Goal: Task Accomplishment & Management: Use online tool/utility

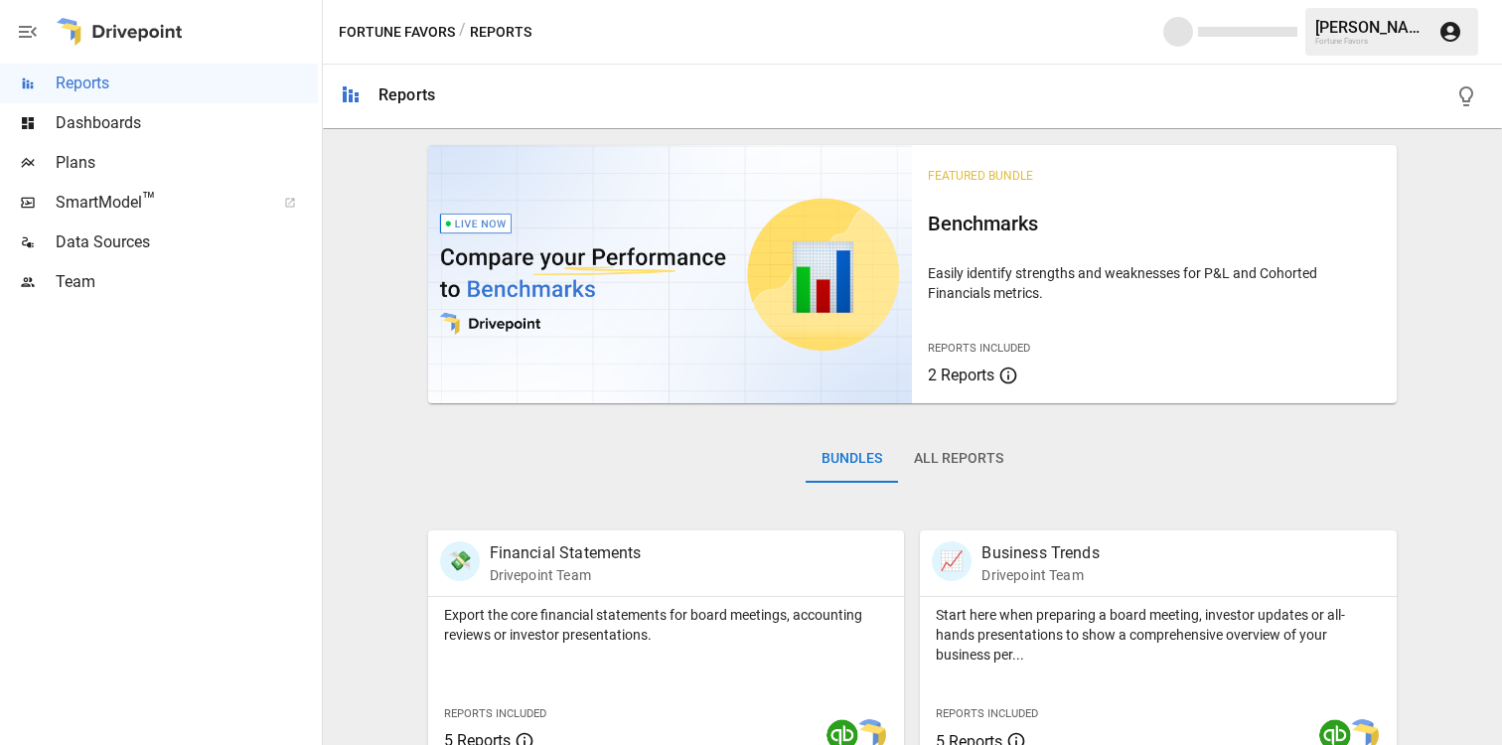
click at [78, 161] on span "Plans" at bounding box center [187, 163] width 262 height 24
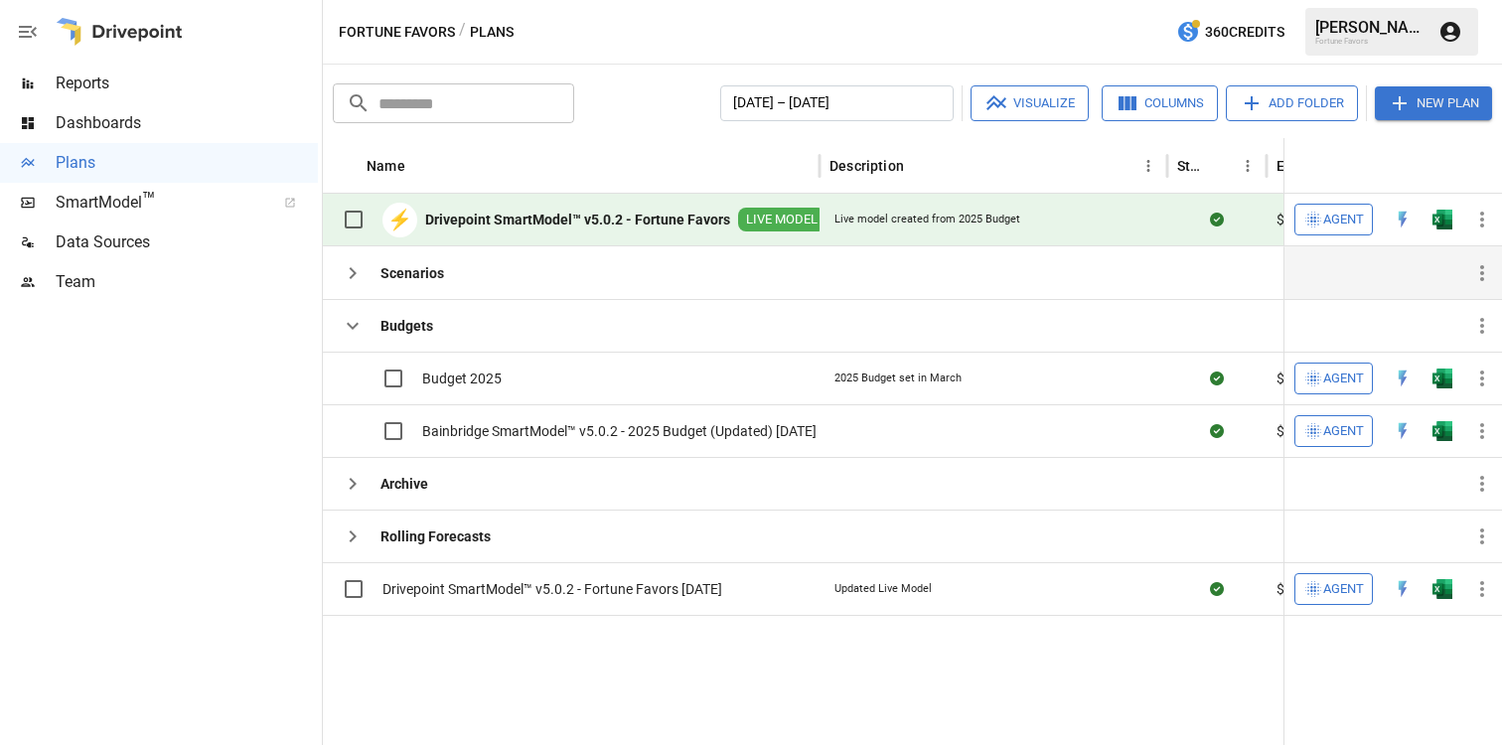
click at [357, 278] on icon "button" at bounding box center [353, 273] width 24 height 24
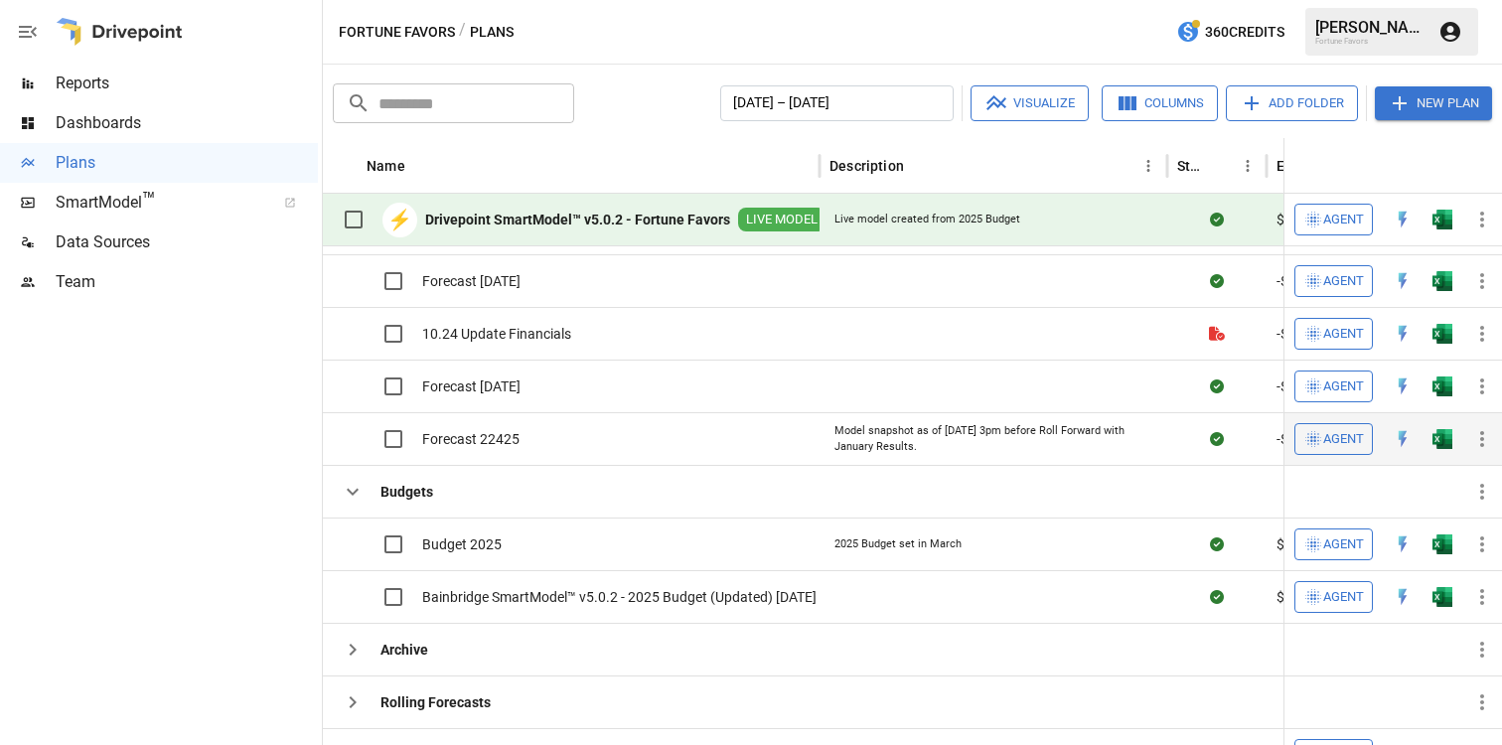
scroll to position [87, 0]
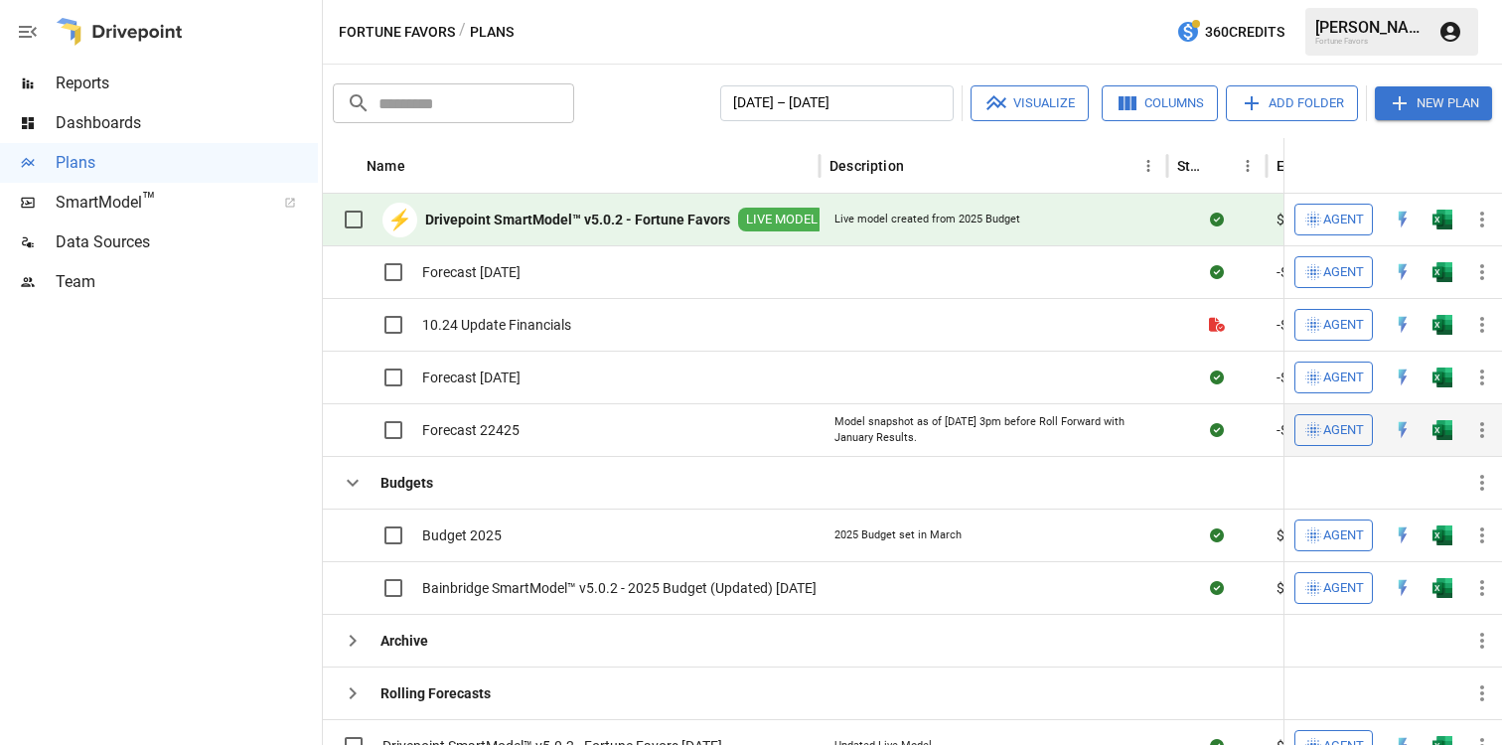
click at [600, 549] on div "Budget 2025" at bounding box center [571, 535] width 497 height 53
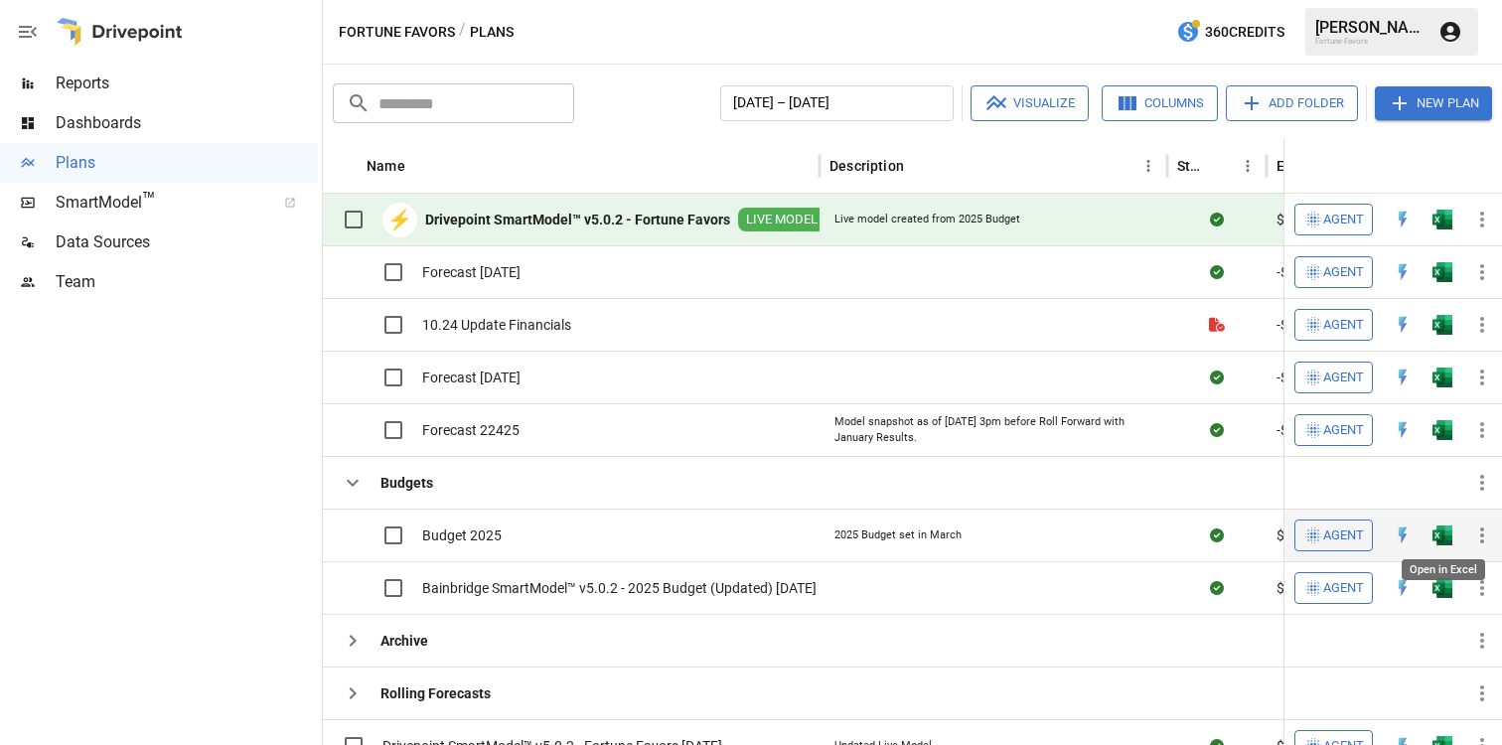
click at [1434, 534] on img "Open in Excel" at bounding box center [1442, 535] width 20 height 20
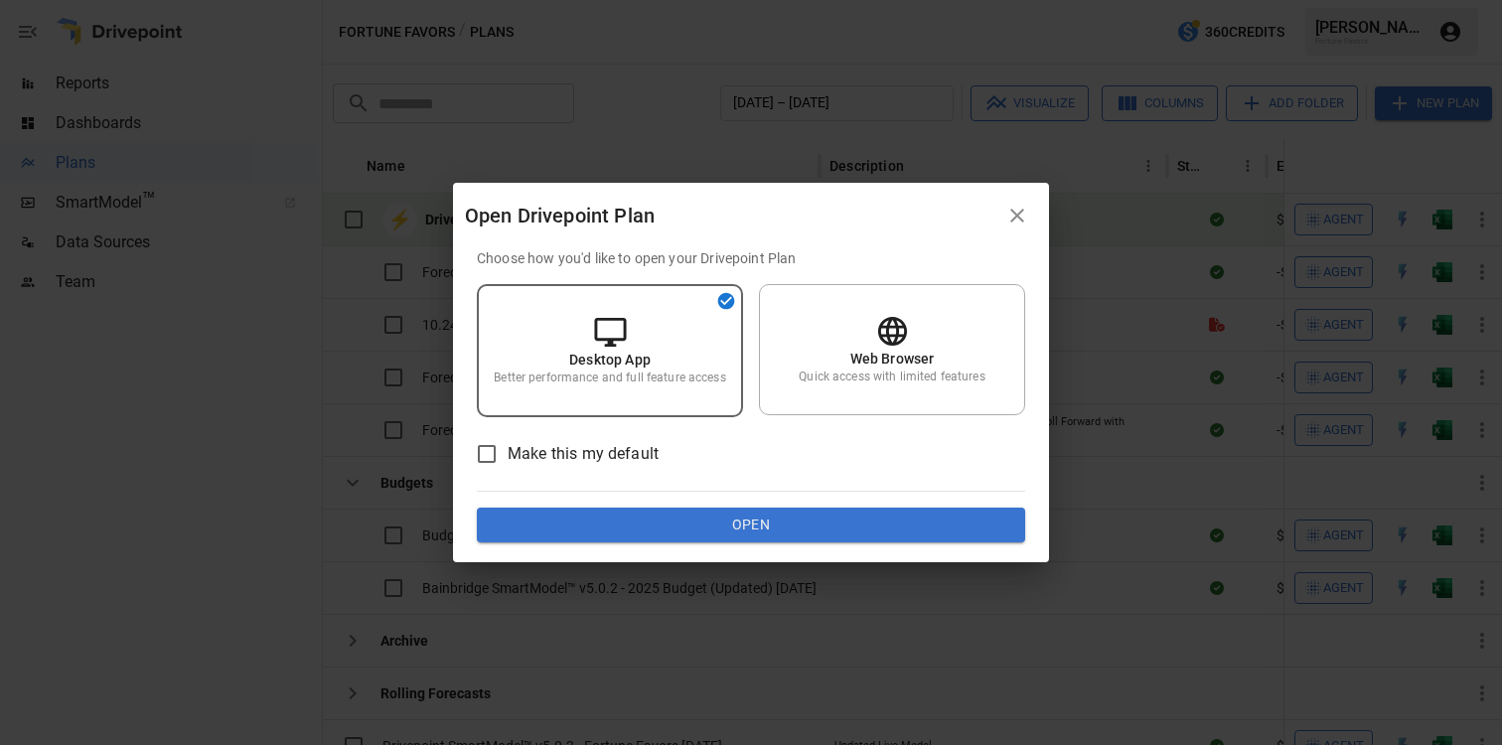
click at [1016, 212] on icon "button" at bounding box center [1017, 216] width 24 height 24
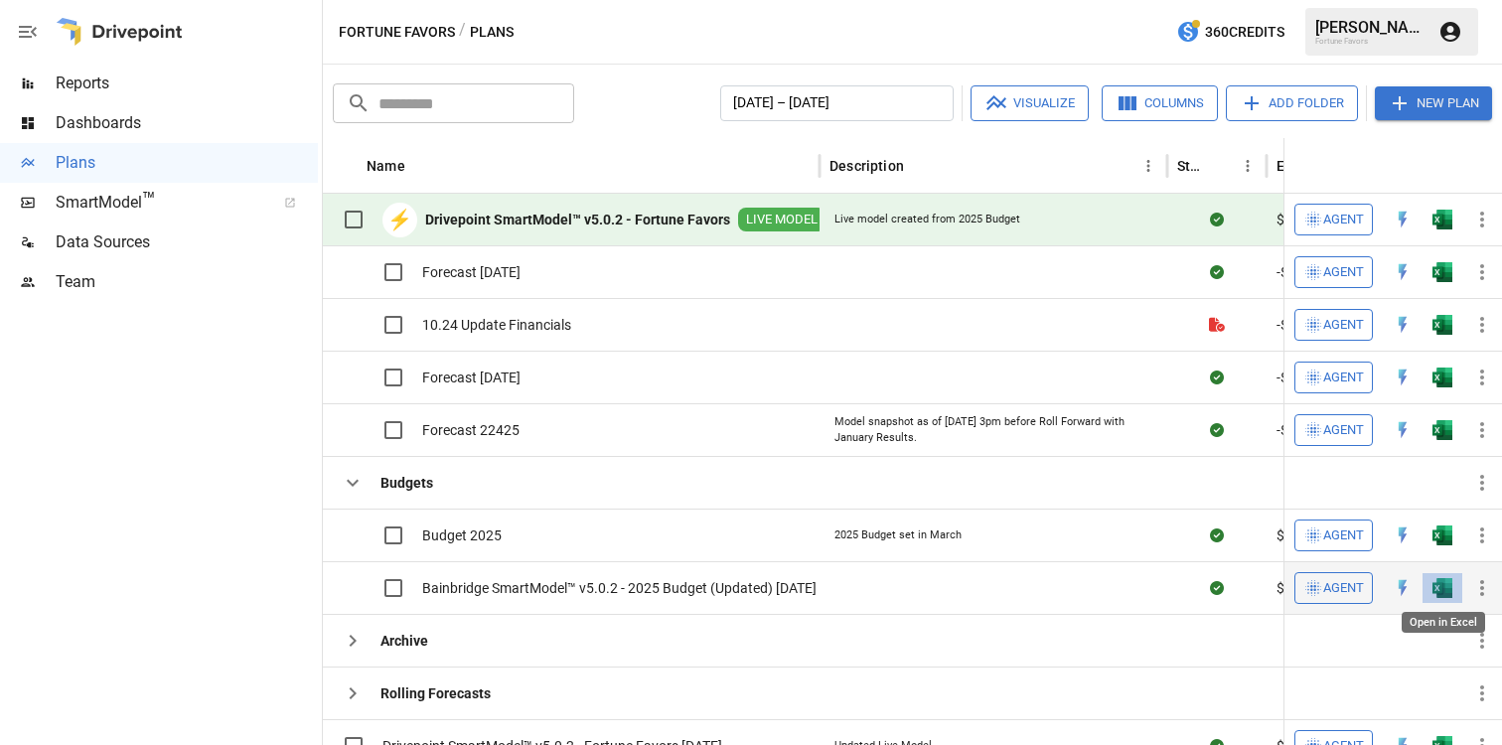
click at [1440, 594] on img "Open in Excel" at bounding box center [1442, 588] width 20 height 20
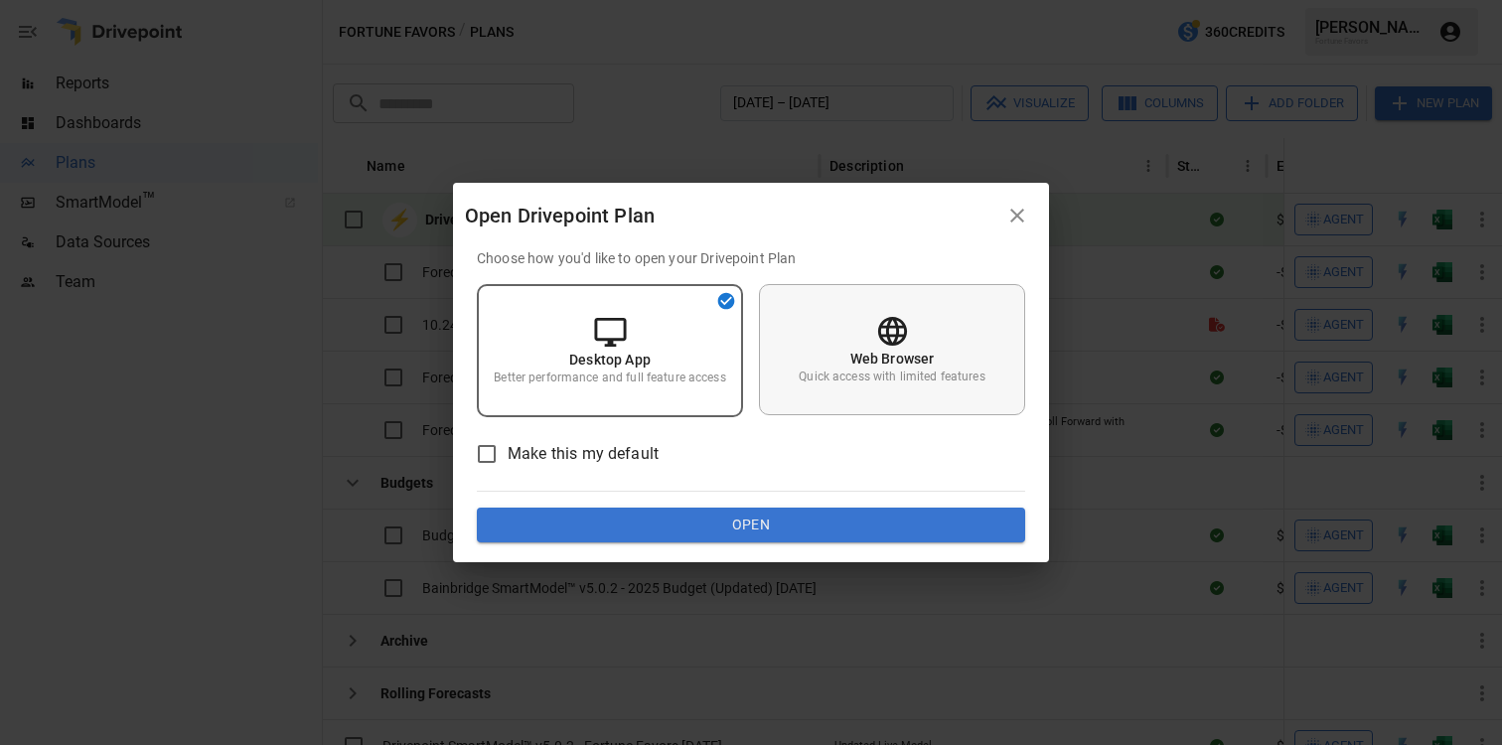
click at [885, 393] on div "Web Browser Quick access with limited features" at bounding box center [892, 349] width 266 height 131
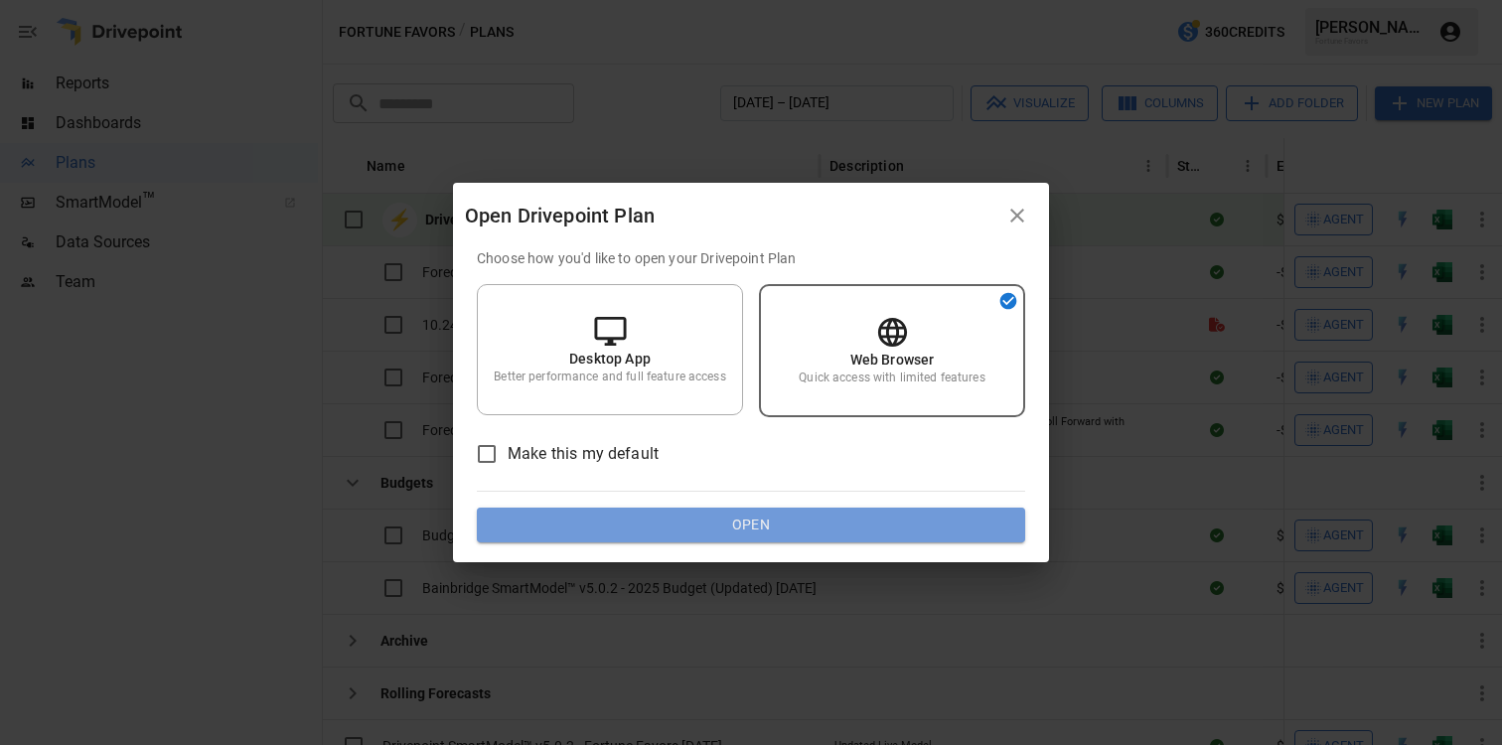
click at [794, 528] on button "Open" at bounding box center [751, 526] width 548 height 36
